Goal: Task Accomplishment & Management: Use online tool/utility

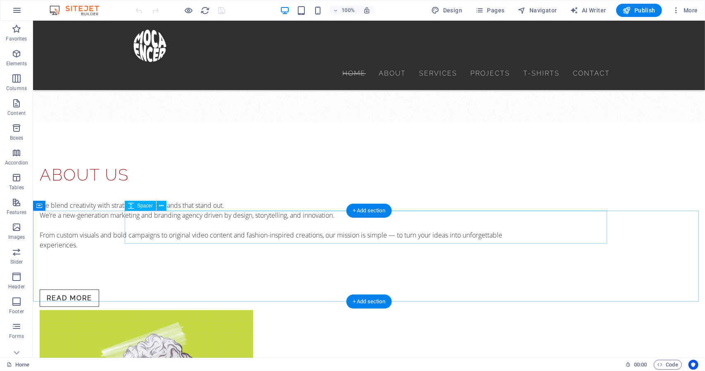
scroll to position [816, 0]
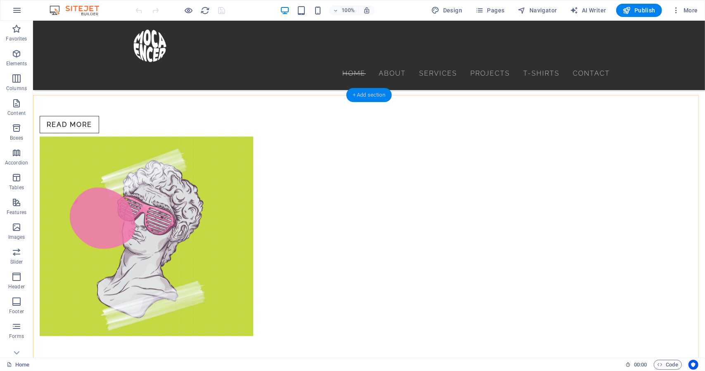
click at [365, 95] on div "+ Add section" at bounding box center [369, 95] width 46 height 14
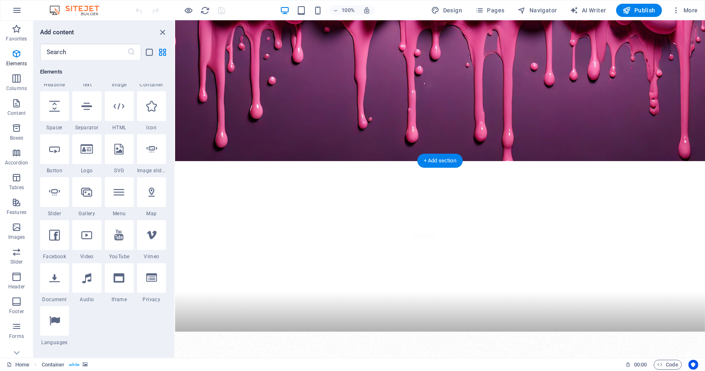
scroll to position [0, 0]
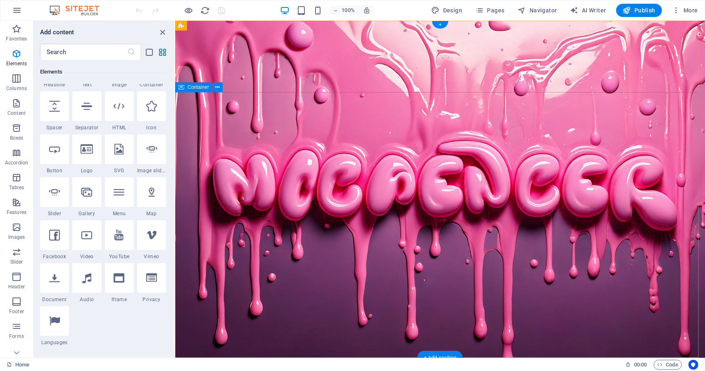
click at [439, 24] on div "+" at bounding box center [440, 24] width 16 height 7
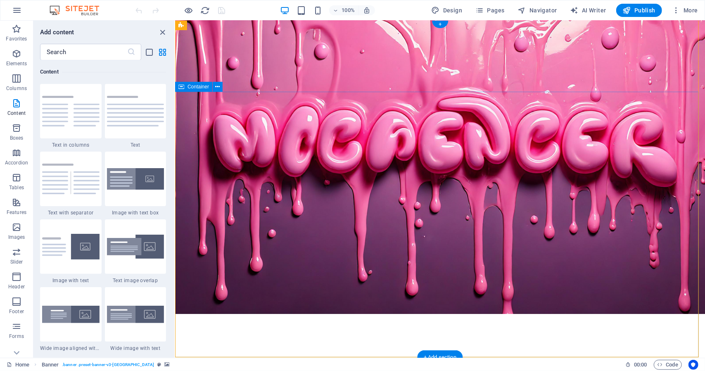
scroll to position [83, 0]
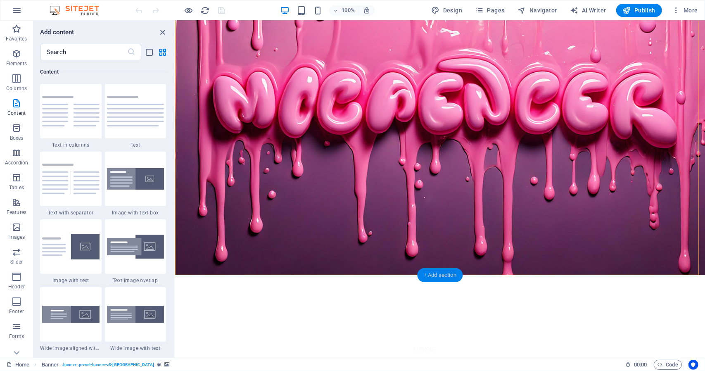
click at [440, 270] on div "+ Add section" at bounding box center [440, 275] width 46 height 14
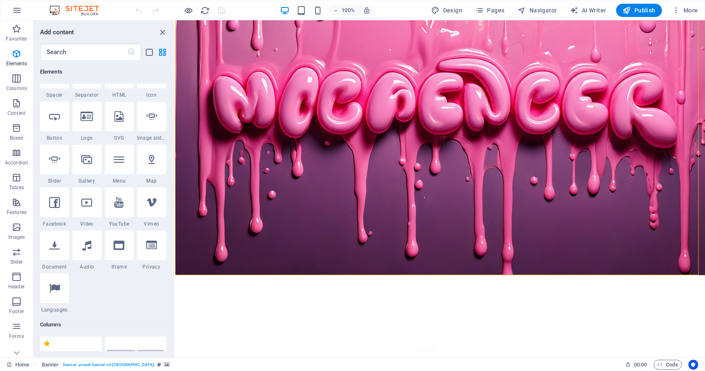
scroll to position [124, 0]
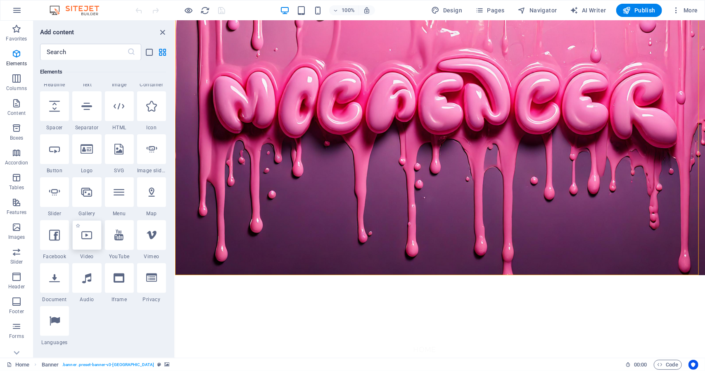
click at [94, 234] on div at bounding box center [86, 235] width 29 height 30
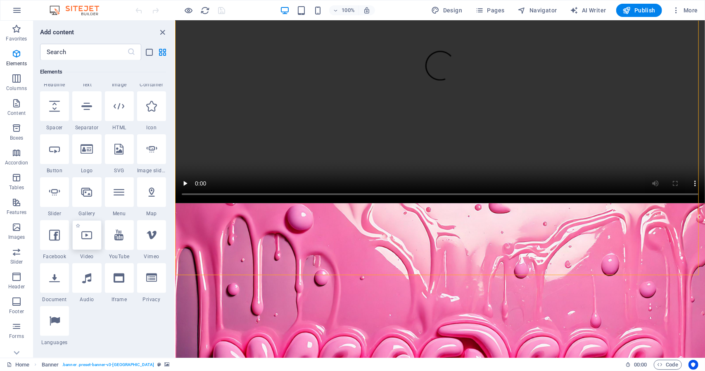
select select "%"
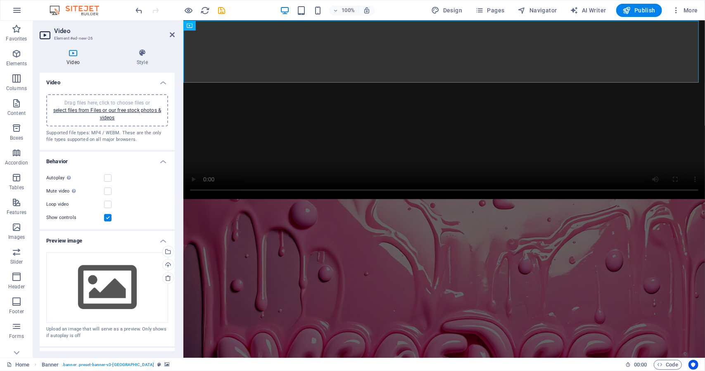
scroll to position [0, 0]
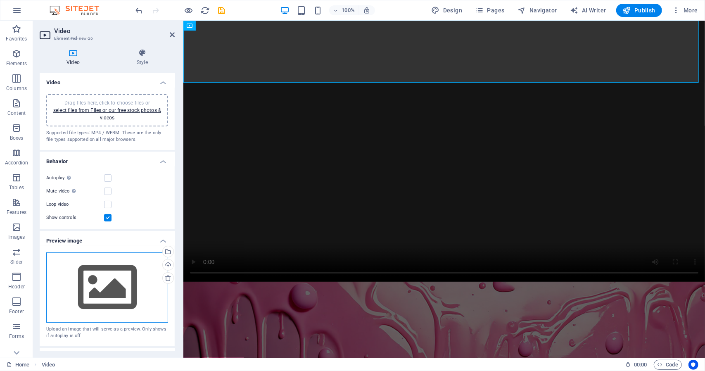
click at [102, 283] on div "Drag files here, click to choose files or select files from Files or our free s…" at bounding box center [107, 287] width 122 height 70
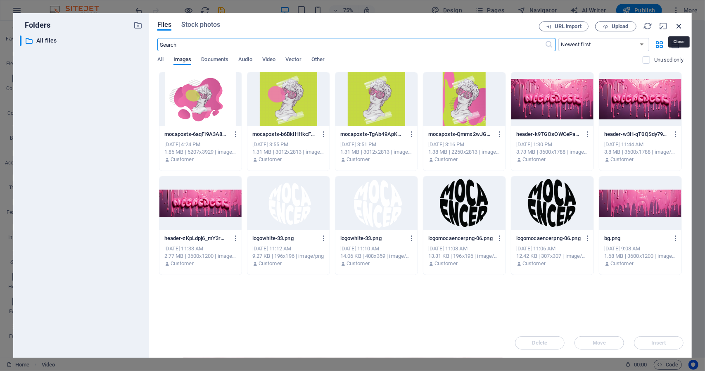
click at [677, 24] on icon "button" at bounding box center [679, 25] width 9 height 9
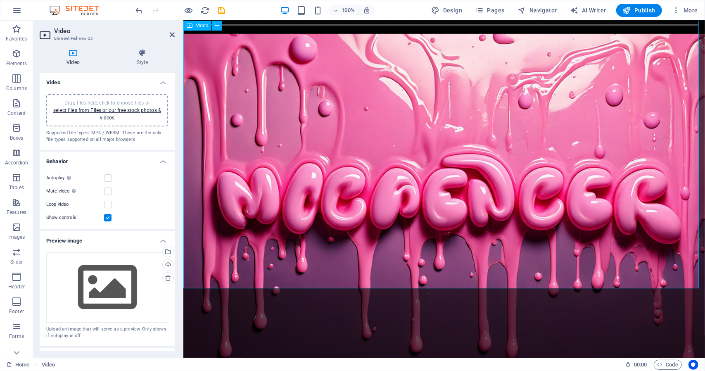
scroll to position [289, 0]
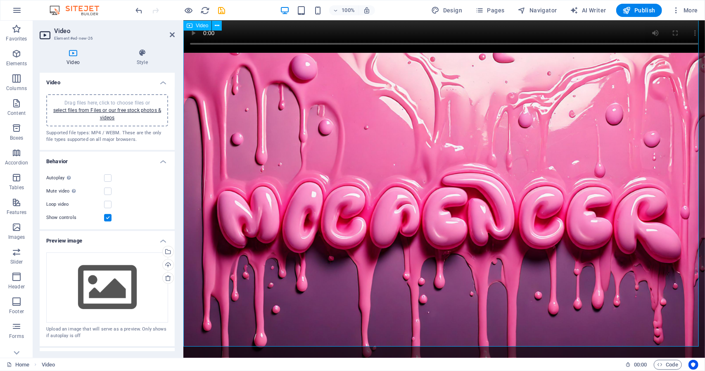
scroll to position [248, 0]
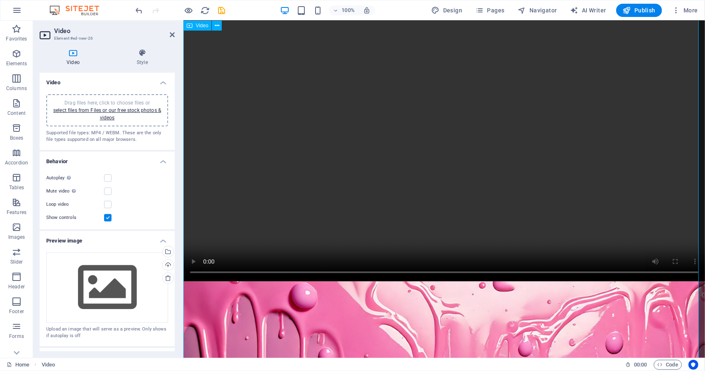
scroll to position [0, 0]
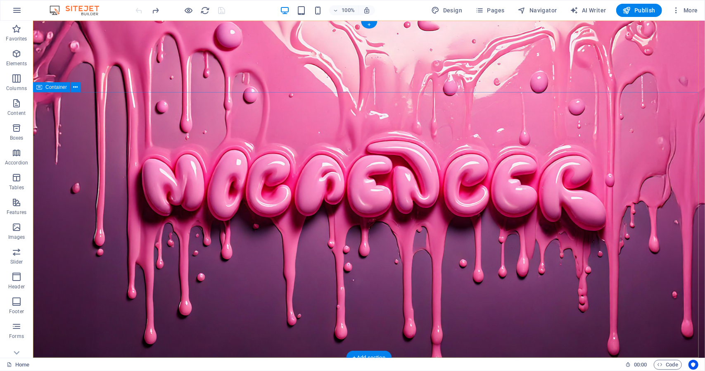
click at [79, 86] on button at bounding box center [76, 87] width 10 height 10
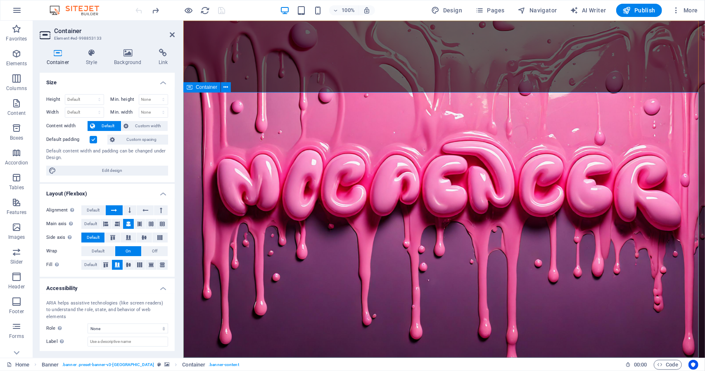
scroll to position [83, 0]
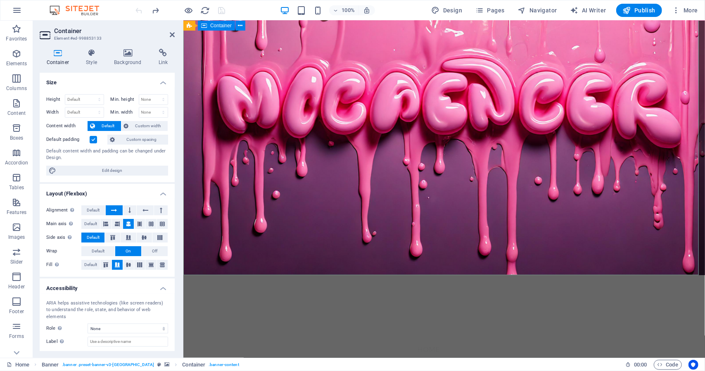
click at [170, 36] on icon at bounding box center [172, 34] width 5 height 7
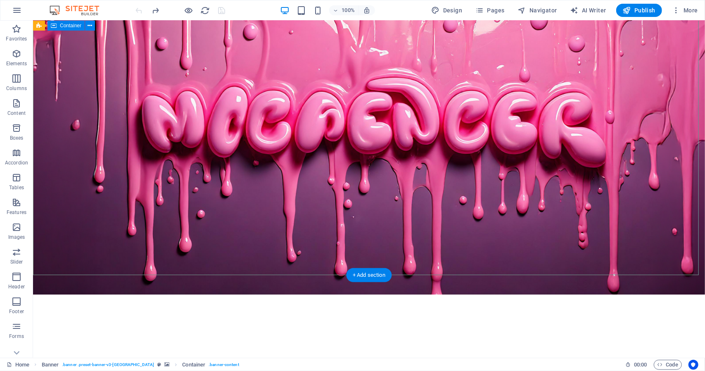
scroll to position [0, 0]
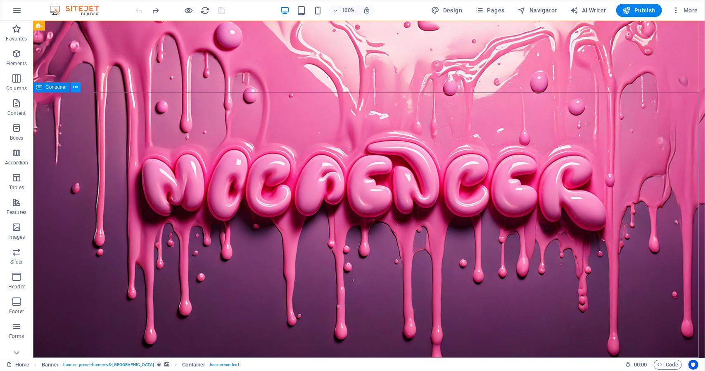
click at [76, 87] on icon at bounding box center [76, 87] width 5 height 9
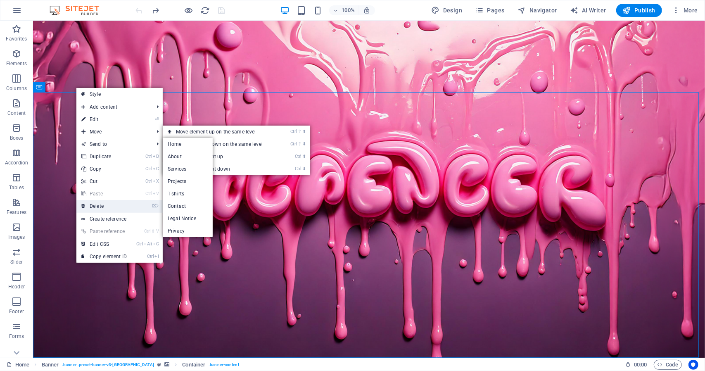
click at [108, 202] on link "⌦ Delete" at bounding box center [103, 206] width 55 height 12
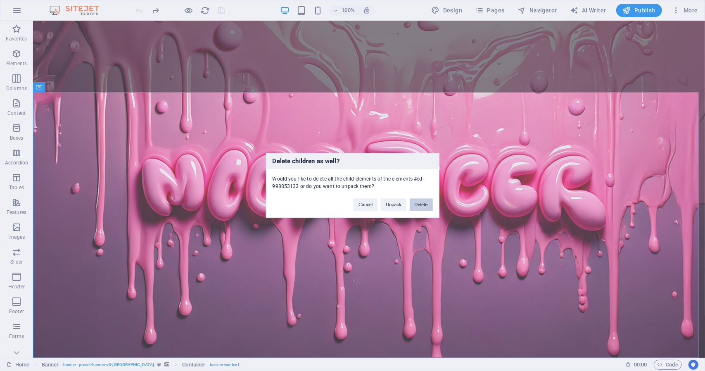
click at [423, 202] on button "Delete" at bounding box center [421, 205] width 23 height 12
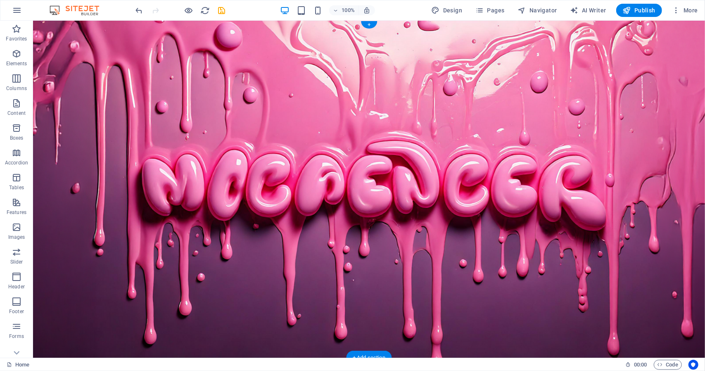
click at [348, 195] on figure at bounding box center [369, 188] width 672 height 337
click at [261, 174] on figure at bounding box center [369, 188] width 672 height 337
click at [340, 231] on figure at bounding box center [369, 188] width 672 height 337
select select "vh"
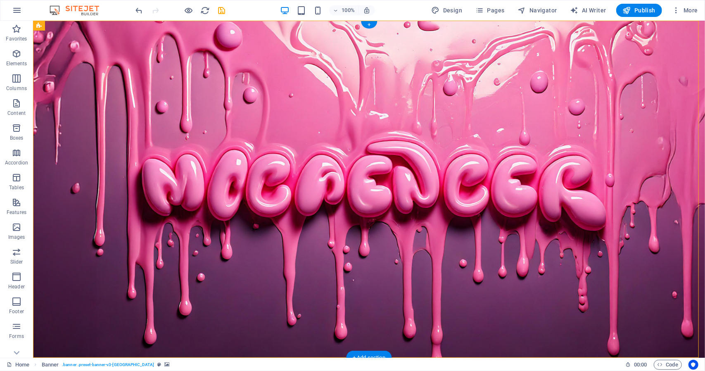
select select "header"
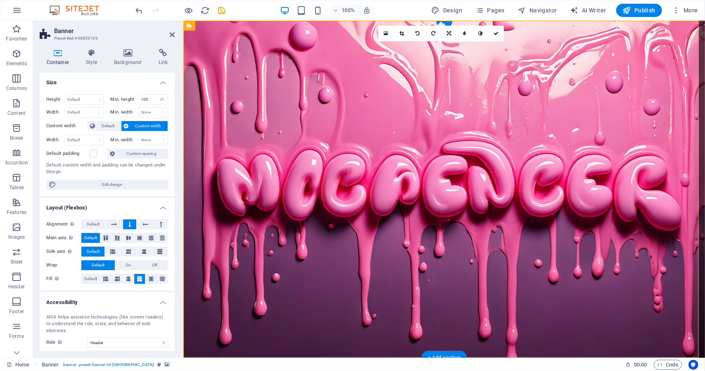
click at [364, 204] on figure at bounding box center [444, 188] width 522 height 337
click at [173, 35] on icon at bounding box center [172, 34] width 5 height 7
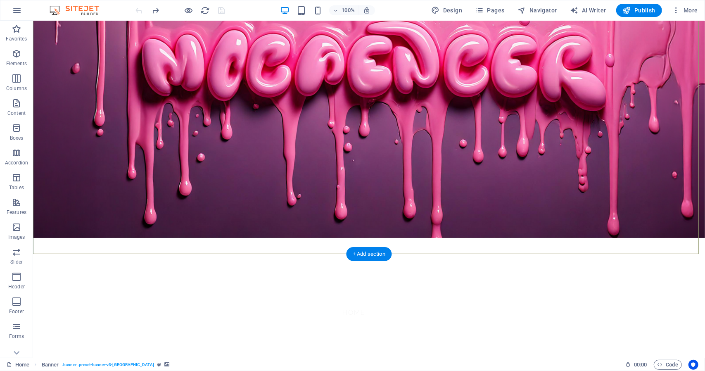
scroll to position [165, 0]
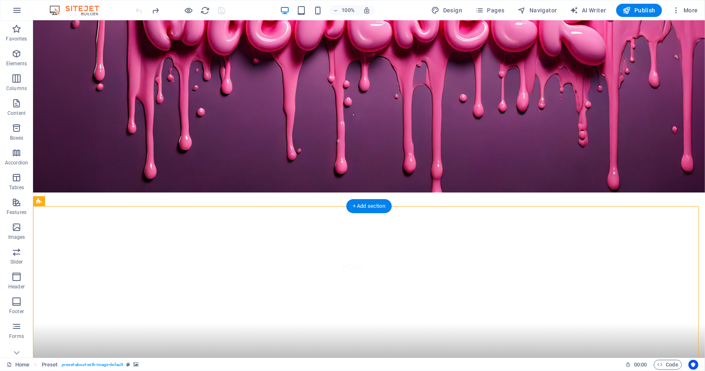
scroll to position [0, 0]
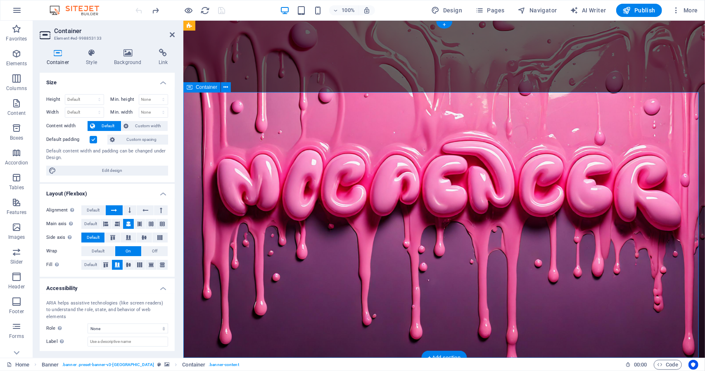
click at [129, 57] on h4 "Background" at bounding box center [129, 57] width 45 height 17
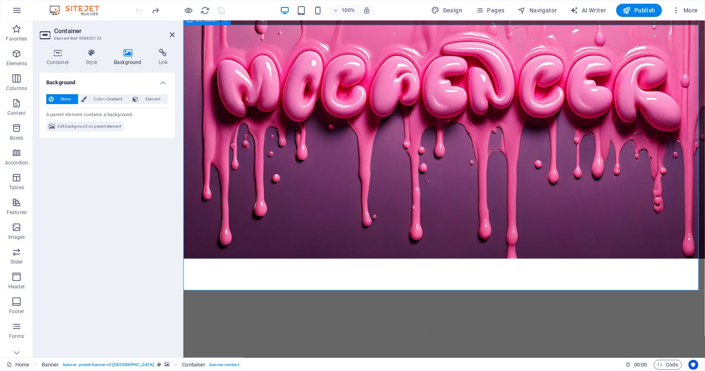
scroll to position [124, 0]
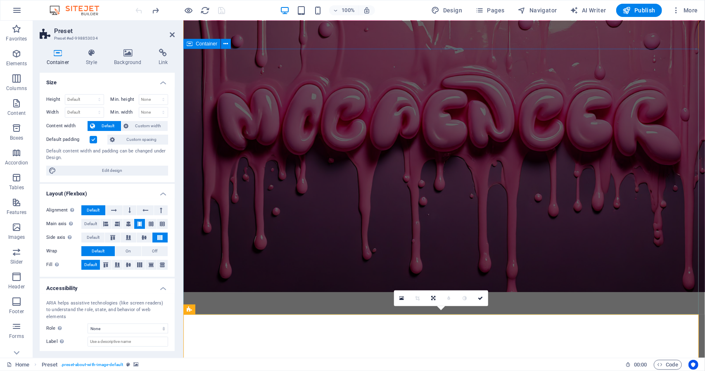
scroll to position [83, 0]
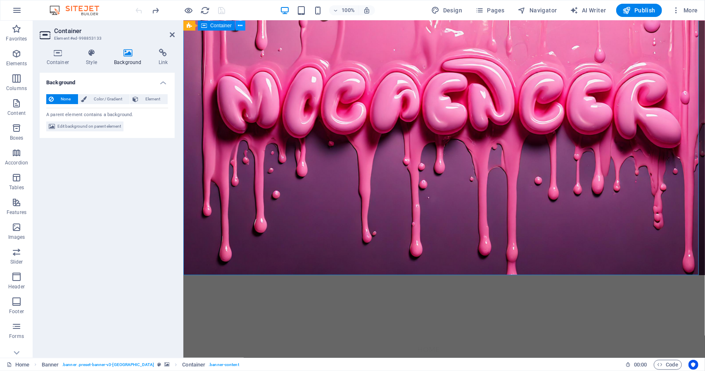
click at [241, 26] on icon at bounding box center [240, 25] width 5 height 9
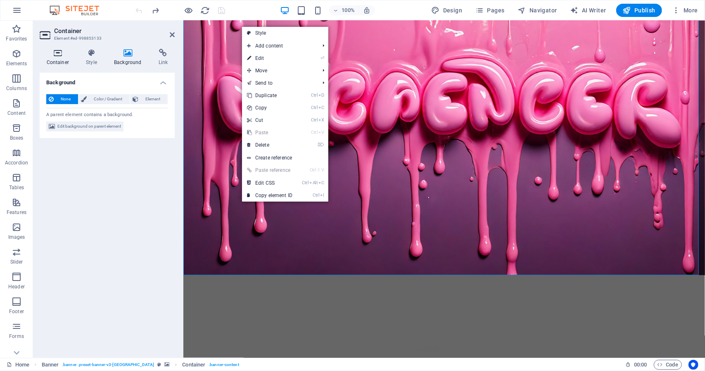
click at [49, 59] on h4 "Container" at bounding box center [60, 57] width 40 height 17
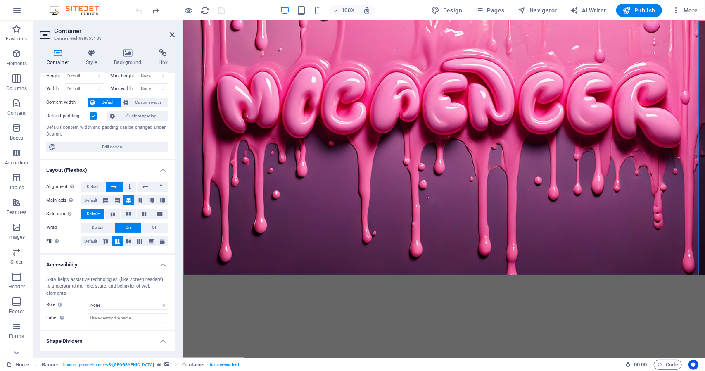
scroll to position [0, 0]
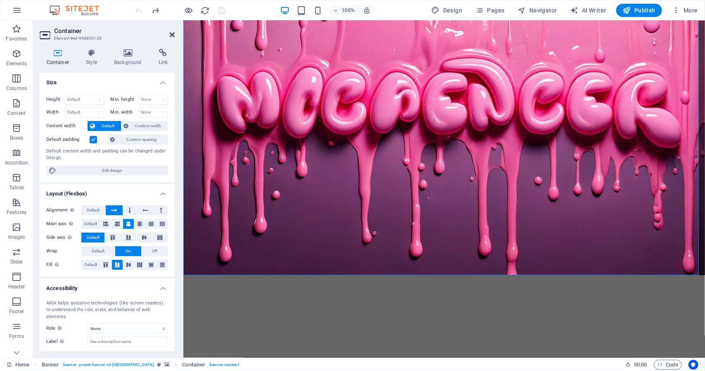
click at [171, 34] on icon at bounding box center [172, 34] width 5 height 7
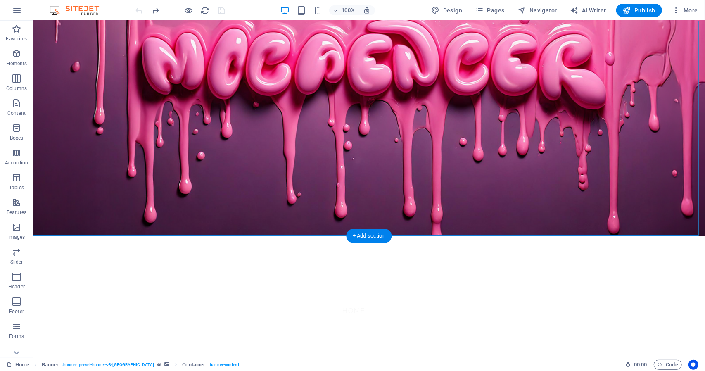
scroll to position [124, 0]
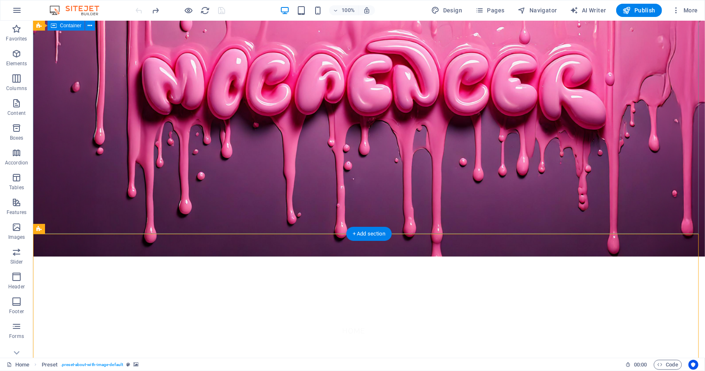
scroll to position [0, 0]
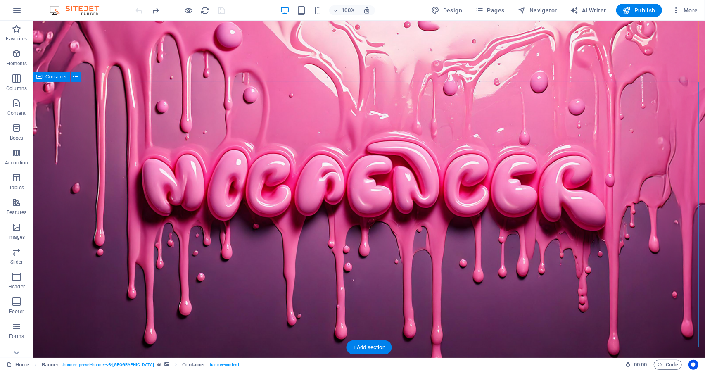
scroll to position [83, 0]
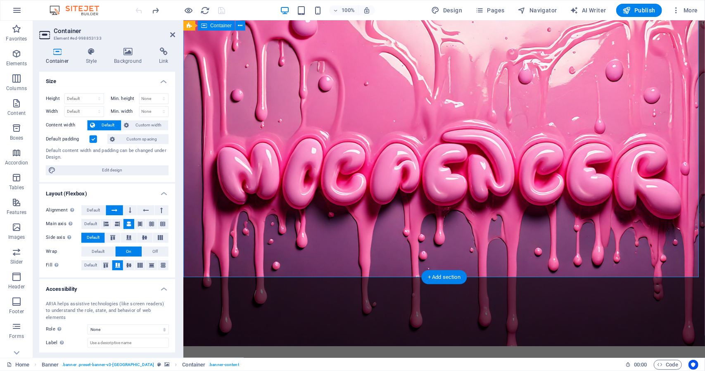
scroll to position [0, 0]
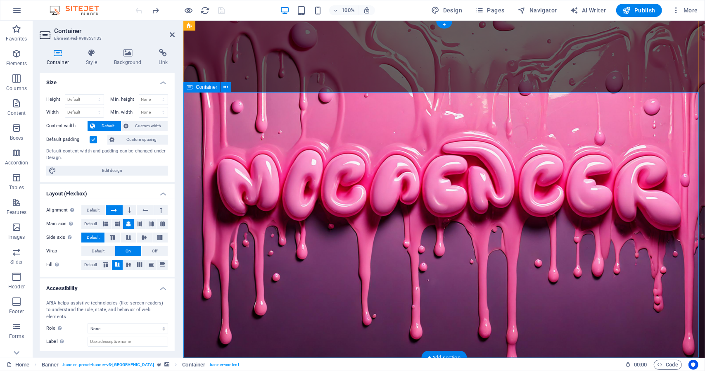
click at [173, 33] on icon at bounding box center [172, 34] width 5 height 7
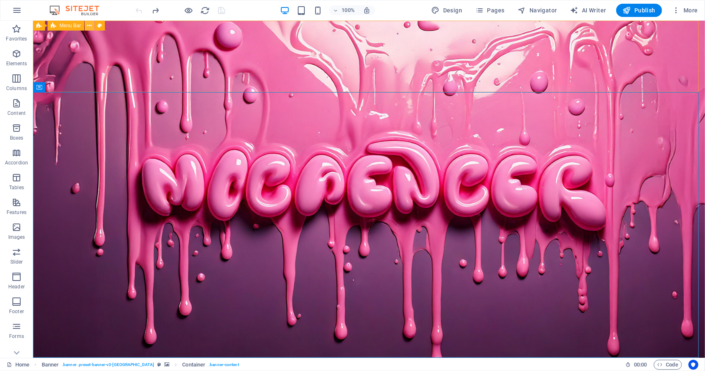
click at [89, 28] on icon at bounding box center [90, 25] width 5 height 9
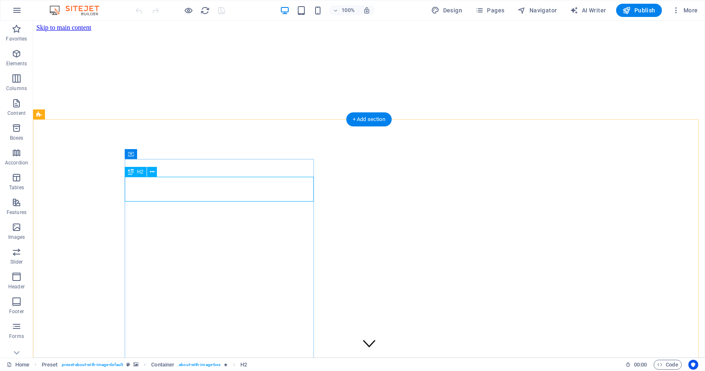
scroll to position [238, 0]
